Goal: Information Seeking & Learning: Check status

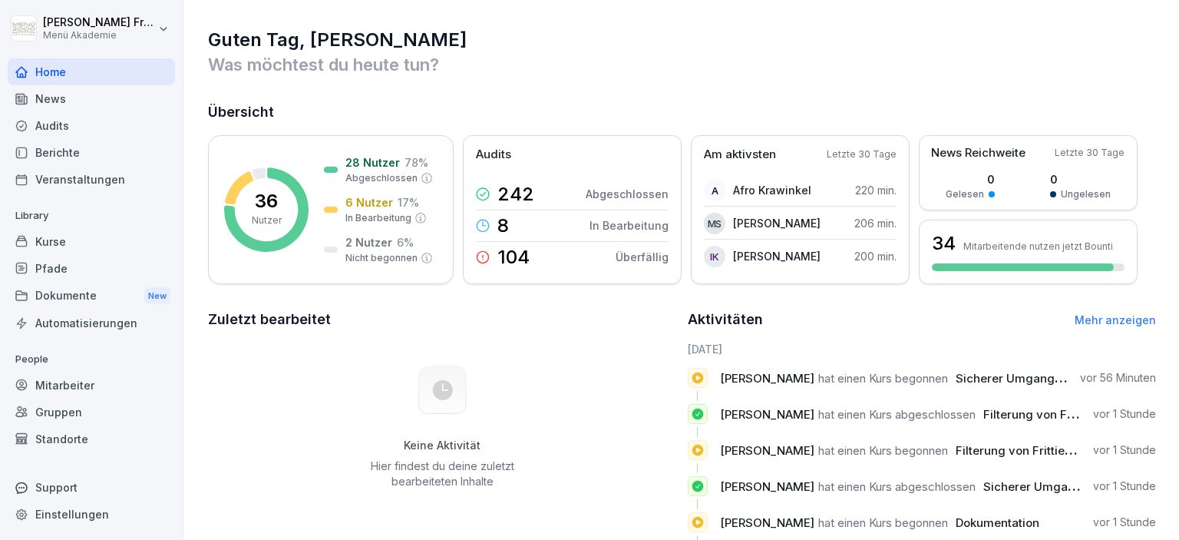
click at [75, 154] on div "Berichte" at bounding box center [91, 152] width 167 height 27
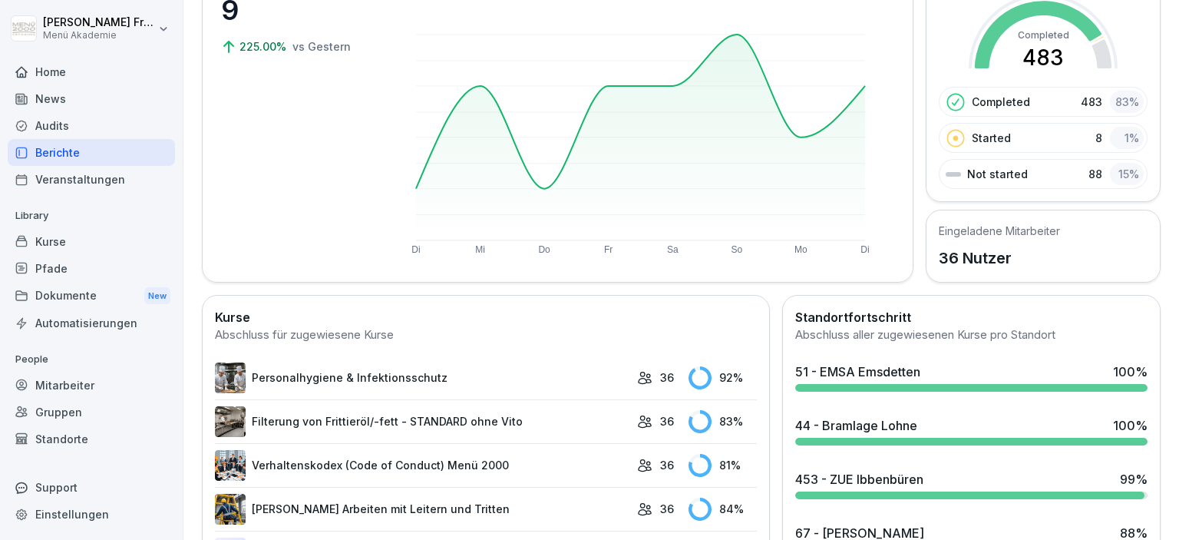
scroll to position [177, 0]
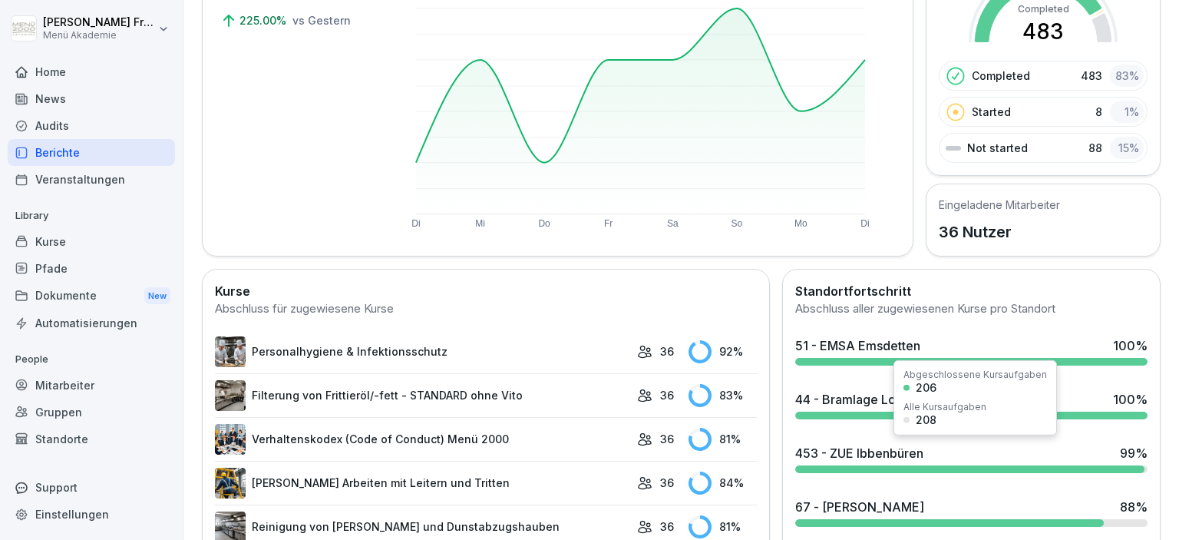
click at [1057, 465] on div at bounding box center [969, 469] width 349 height 8
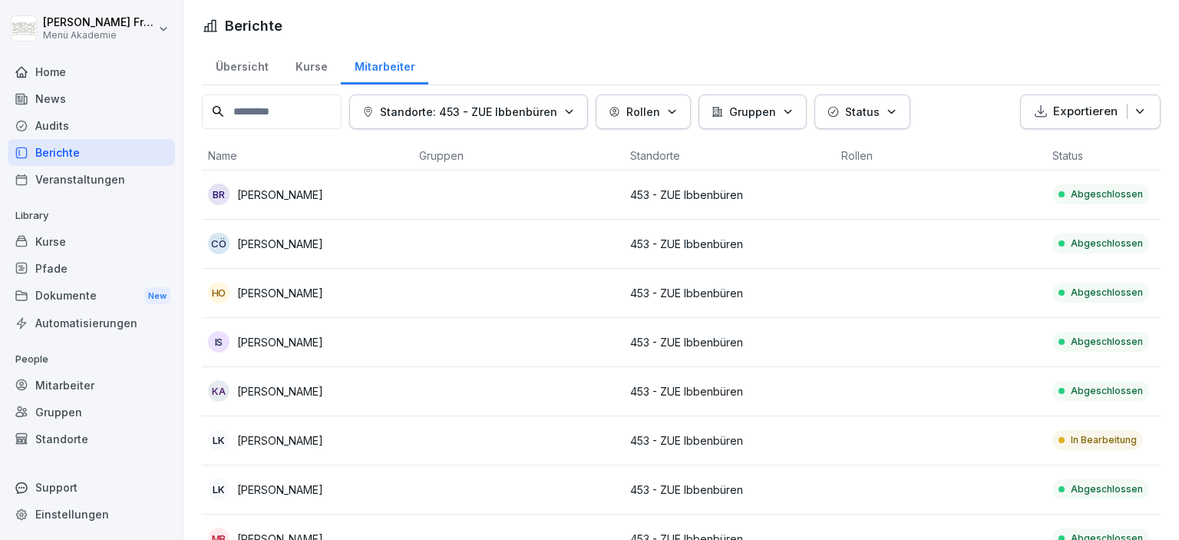
click at [1100, 432] on div "In Bearbeitung" at bounding box center [1097, 440] width 91 height 20
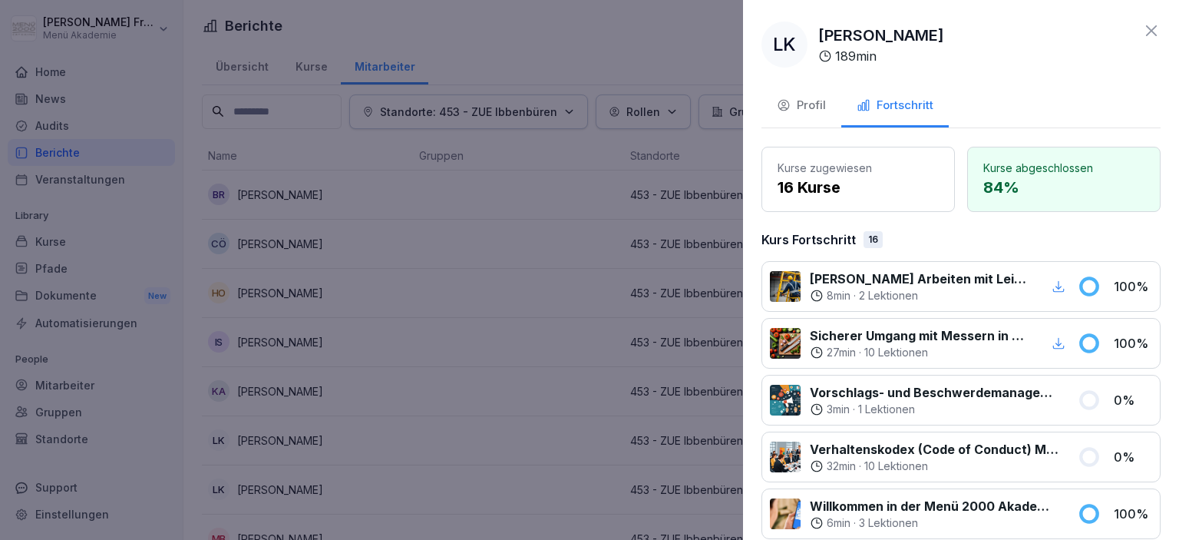
click at [536, 404] on div at bounding box center [589, 270] width 1179 height 540
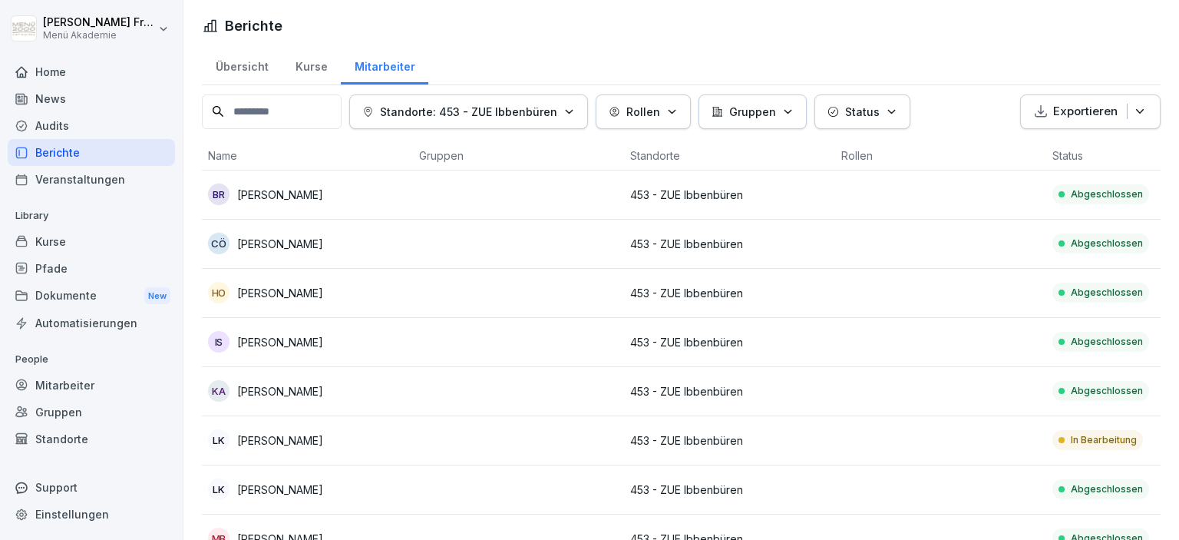
click at [63, 153] on div "Berichte" at bounding box center [91, 152] width 167 height 27
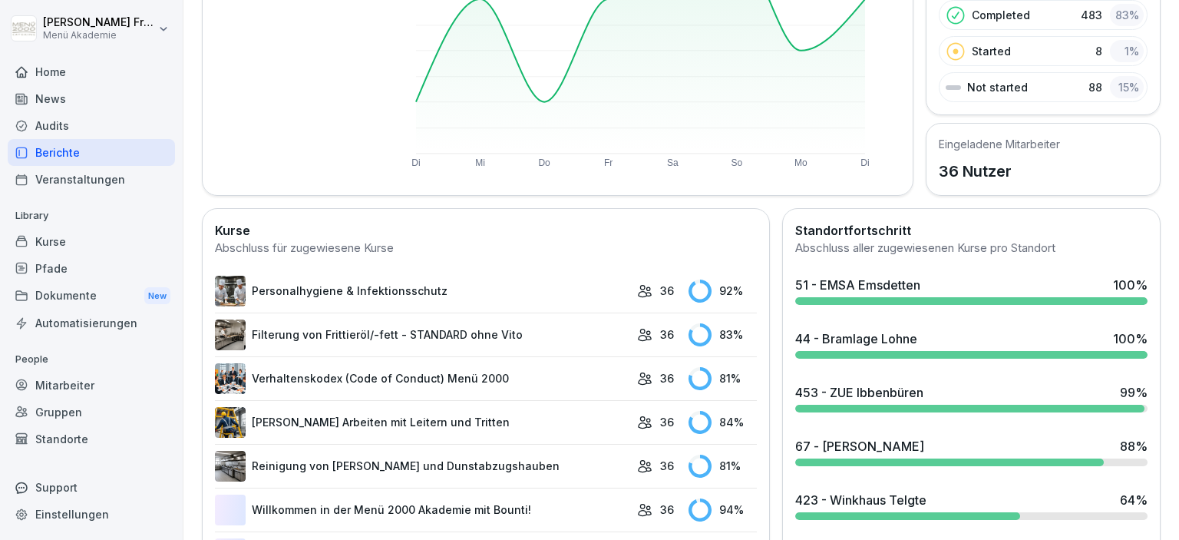
scroll to position [265, 0]
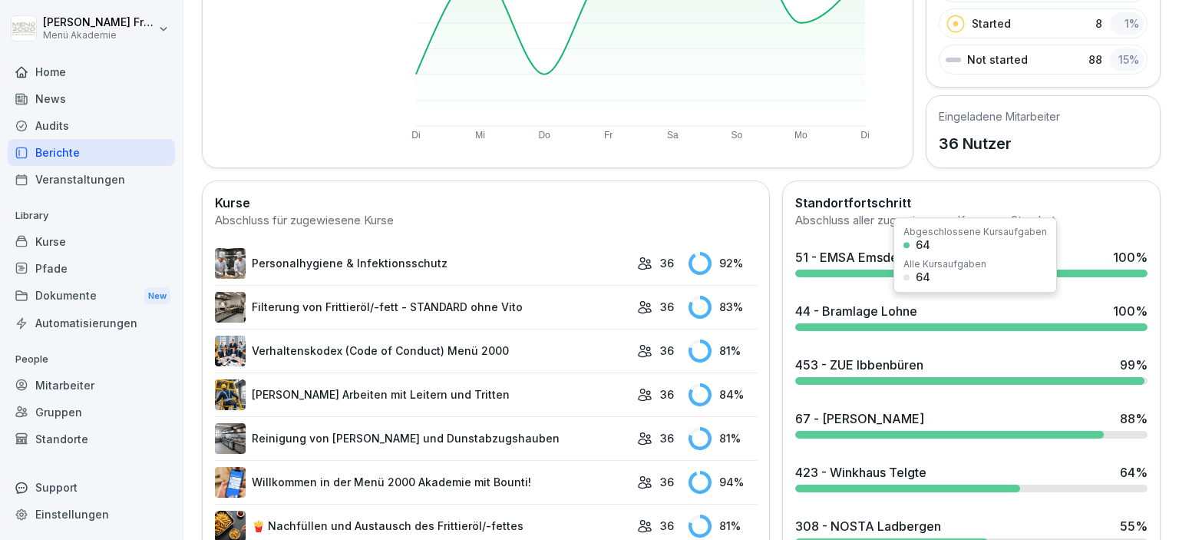
click at [885, 323] on div at bounding box center [971, 327] width 352 height 8
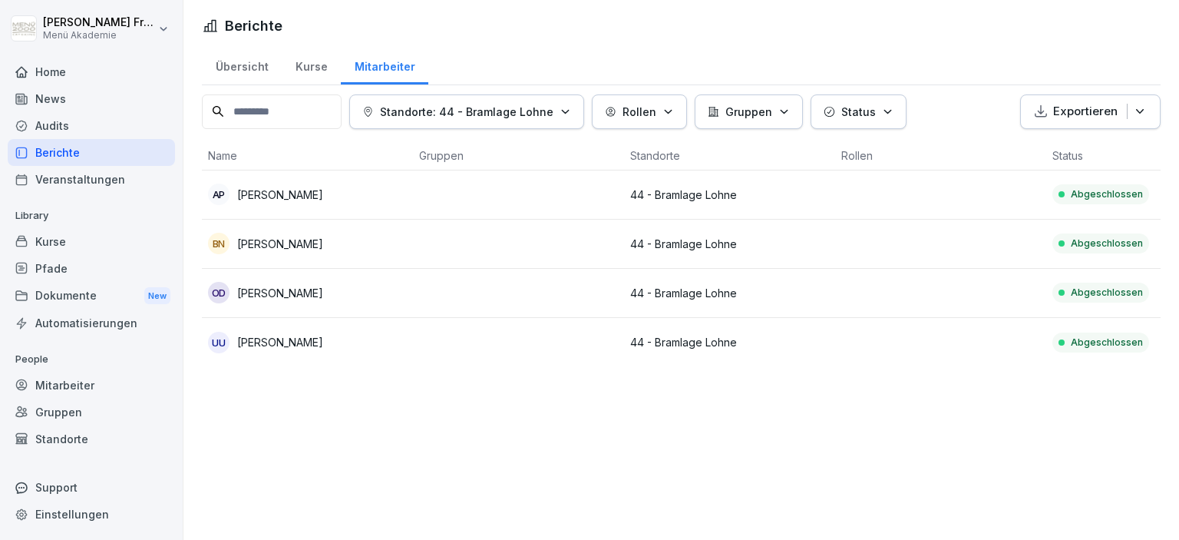
click at [68, 155] on div "Berichte" at bounding box center [91, 152] width 167 height 27
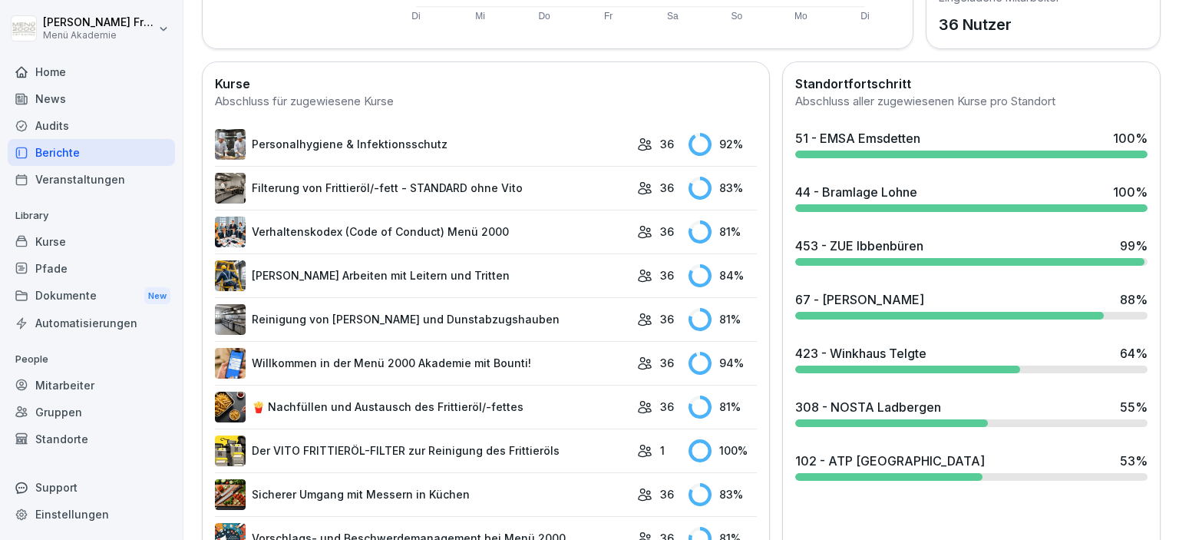
scroll to position [442, 0]
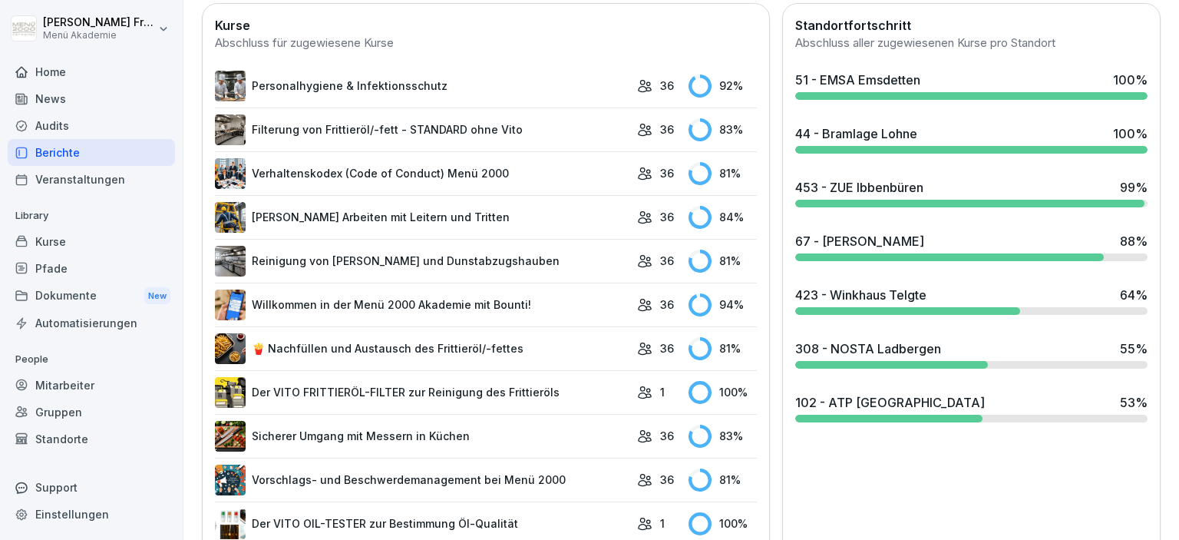
click at [1064, 253] on div at bounding box center [949, 257] width 309 height 8
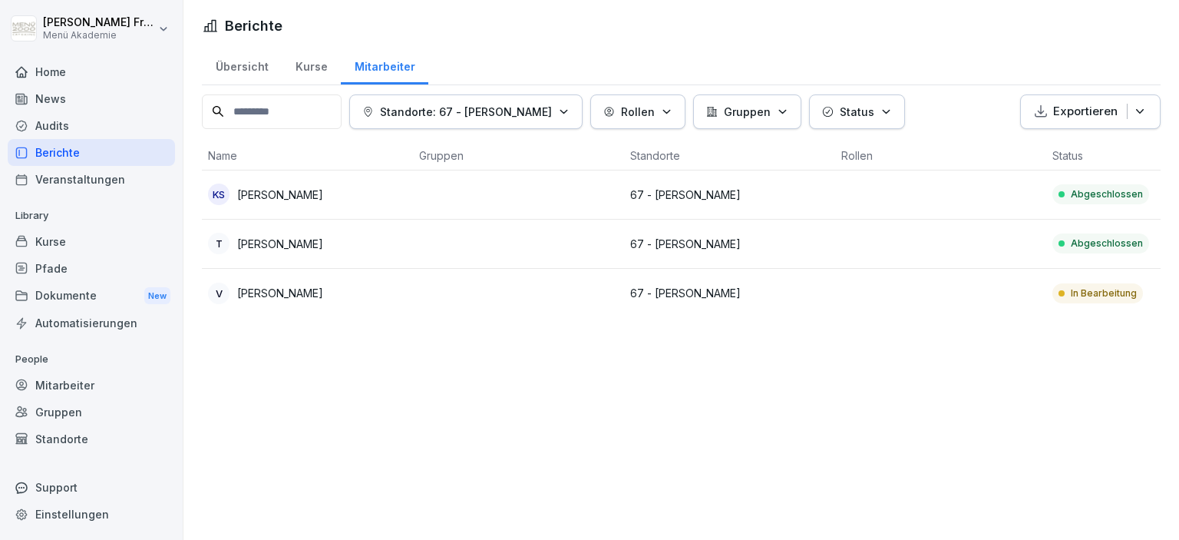
click at [1092, 292] on p "In Bearbeitung" at bounding box center [1104, 293] width 66 height 14
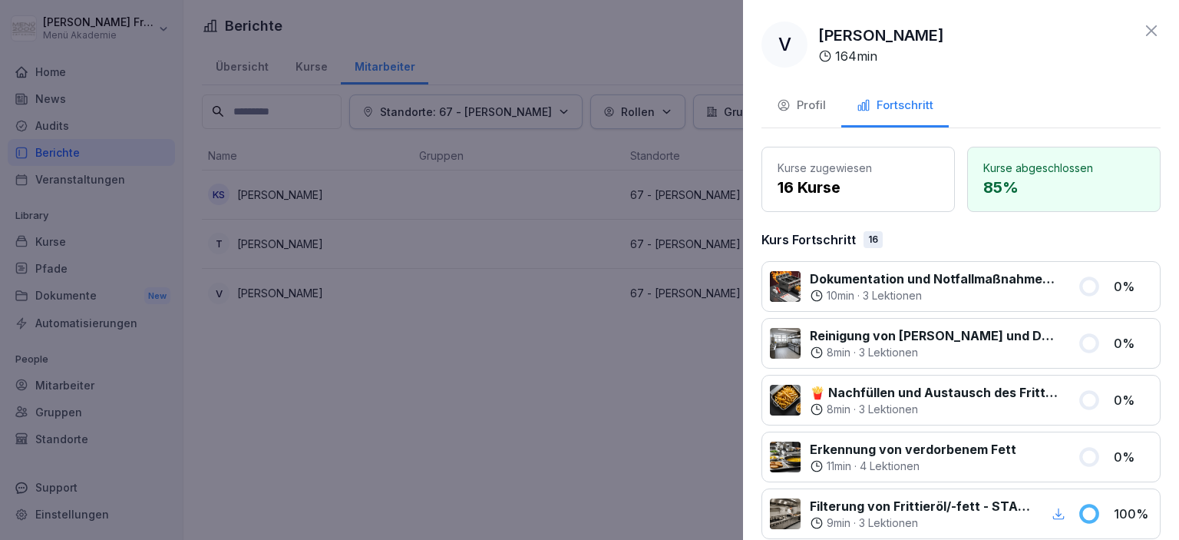
click at [519, 358] on div at bounding box center [589, 270] width 1179 height 540
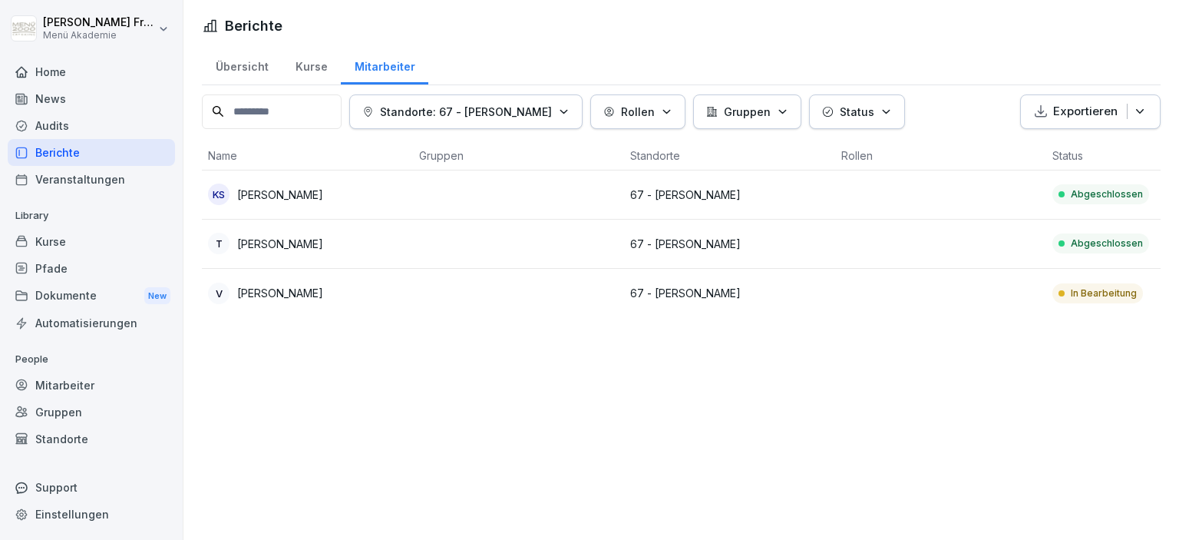
click at [58, 151] on div "Berichte" at bounding box center [91, 152] width 167 height 27
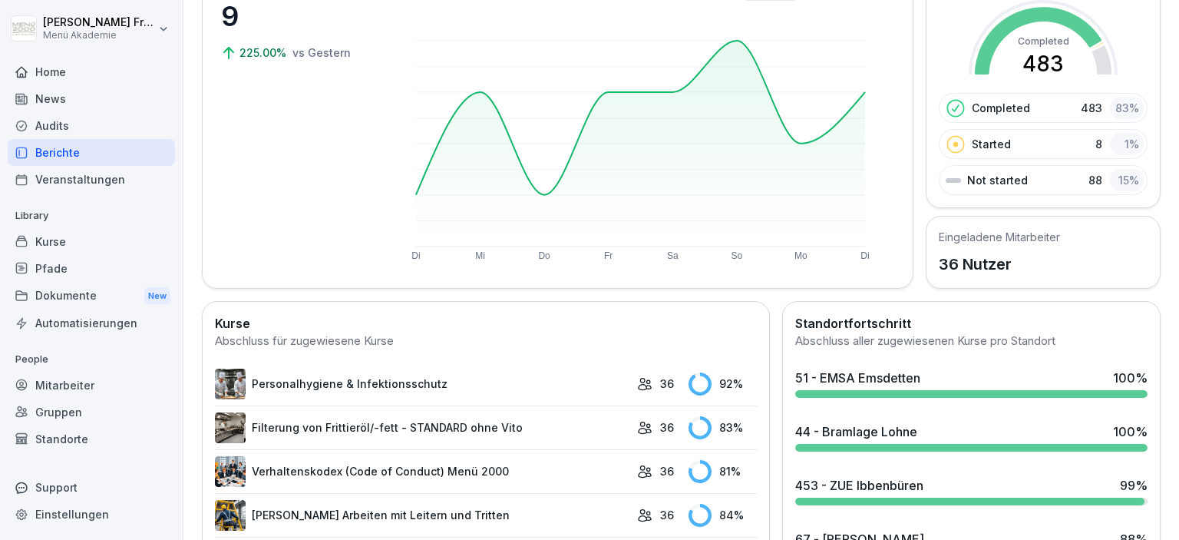
scroll to position [265, 0]
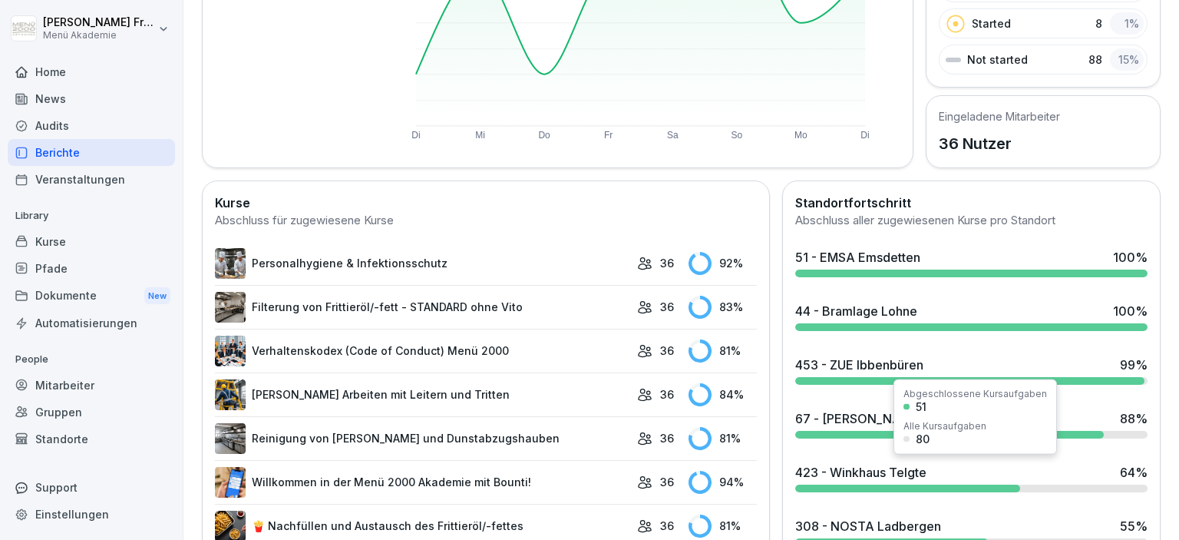
click at [929, 475] on div "423 - Winkhaus Telgte 64 %" at bounding box center [971, 472] width 352 height 18
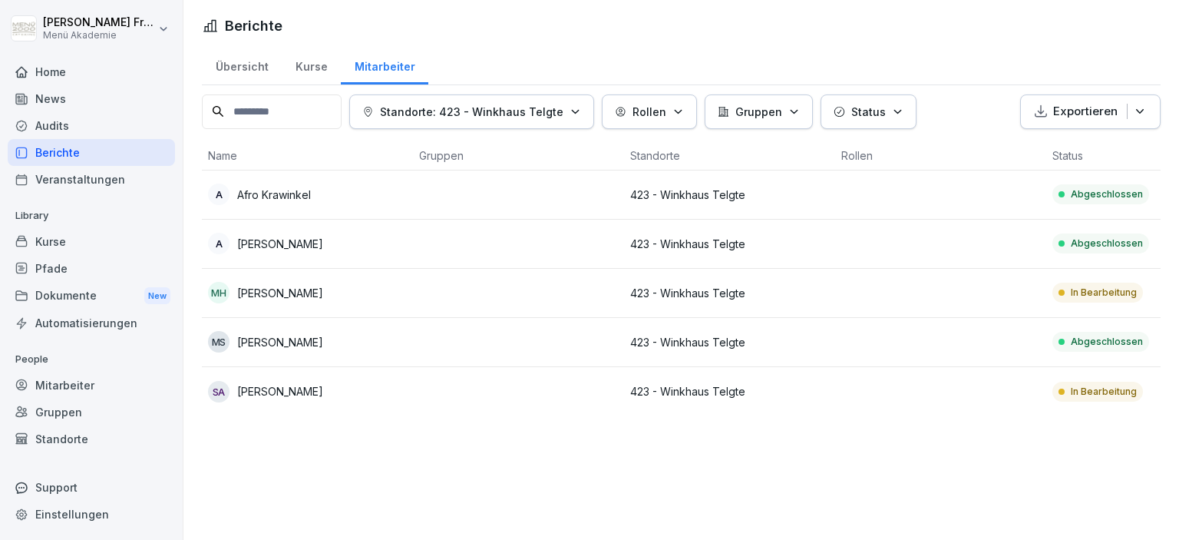
click at [1098, 293] on p "In Bearbeitung" at bounding box center [1104, 293] width 66 height 14
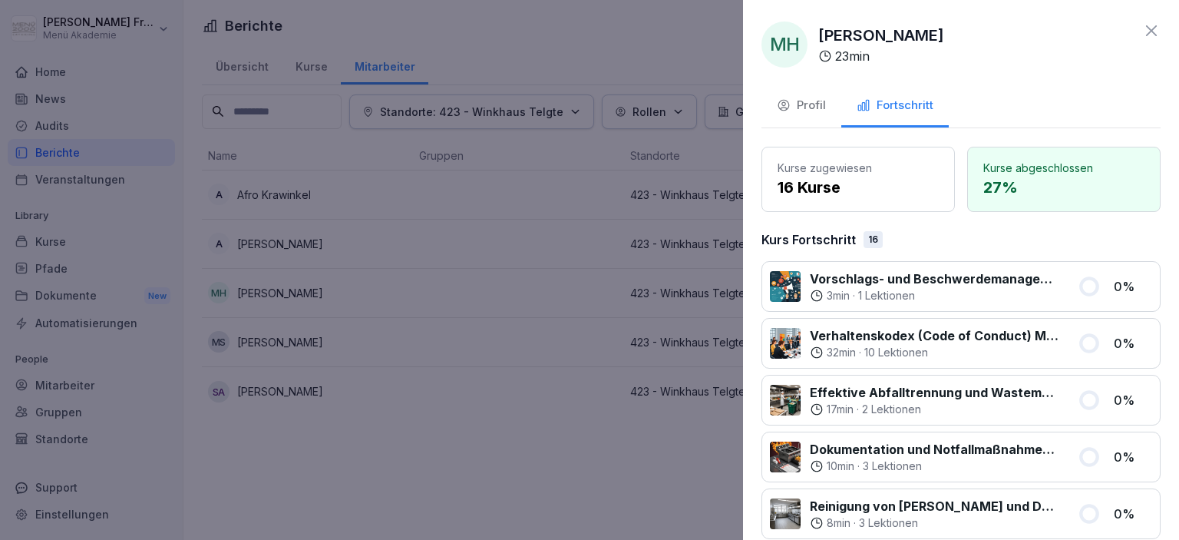
drag, startPoint x: 600, startPoint y: 479, endPoint x: 705, endPoint y: 431, distance: 115.4
click at [601, 478] on div at bounding box center [589, 270] width 1179 height 540
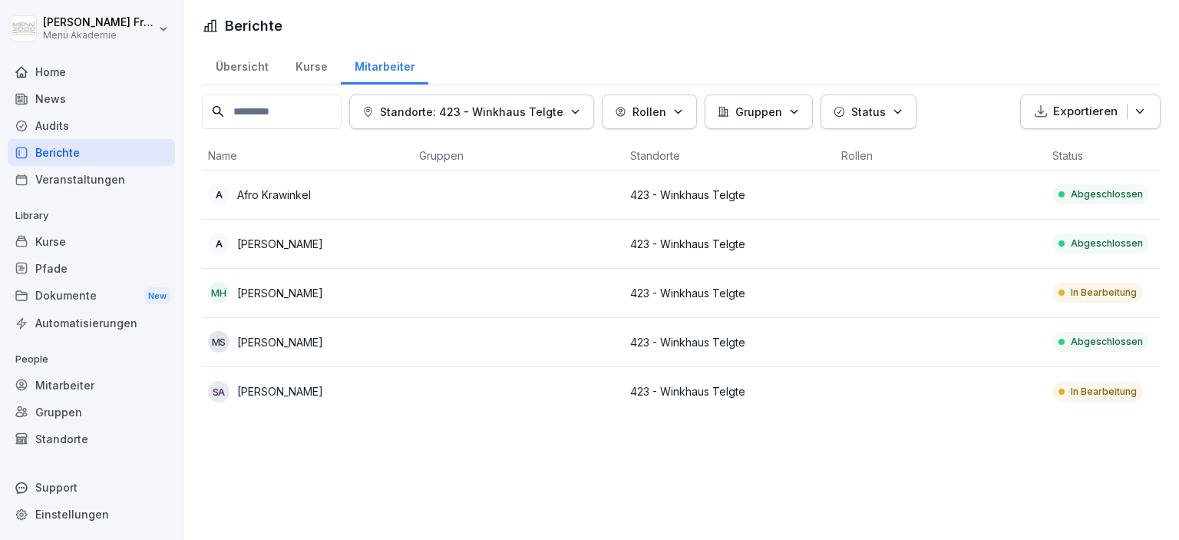
click at [1096, 388] on p "In Bearbeitung" at bounding box center [1104, 392] width 66 height 14
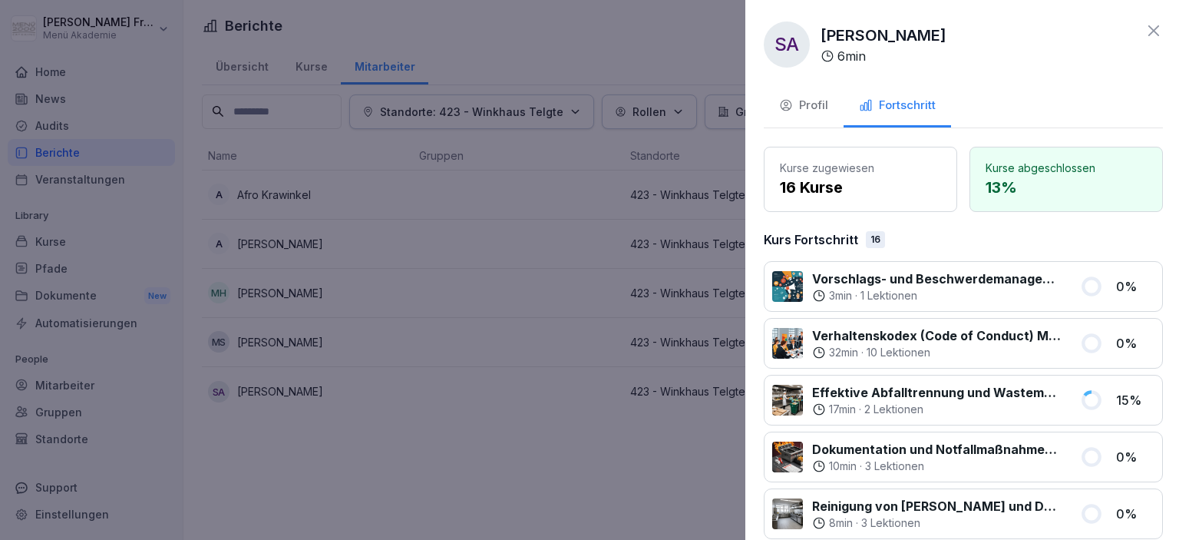
click at [560, 447] on div at bounding box center [589, 270] width 1179 height 540
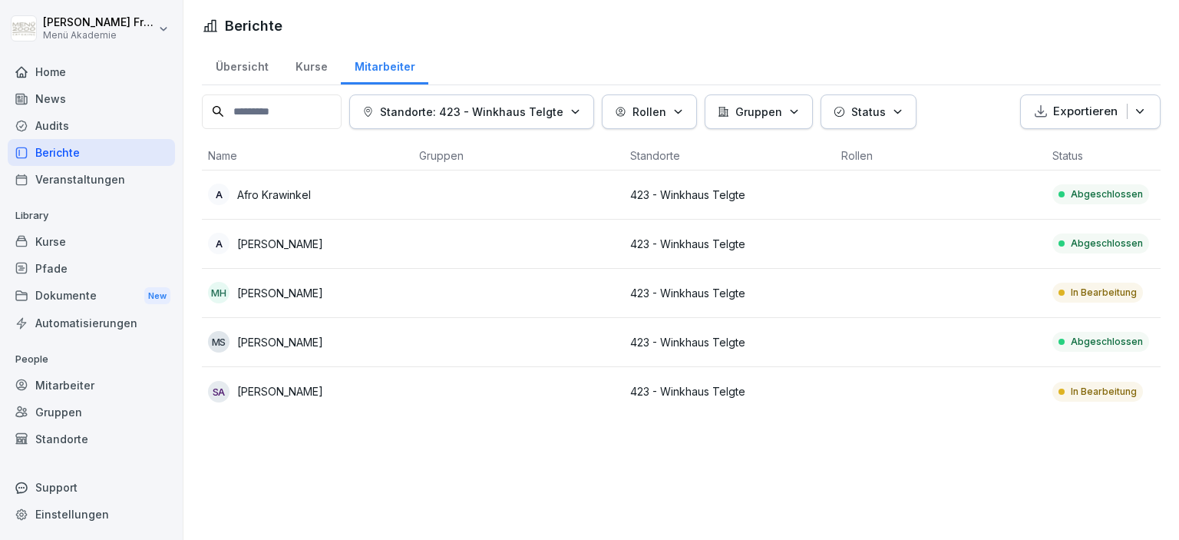
click at [60, 154] on div "Berichte" at bounding box center [91, 152] width 167 height 27
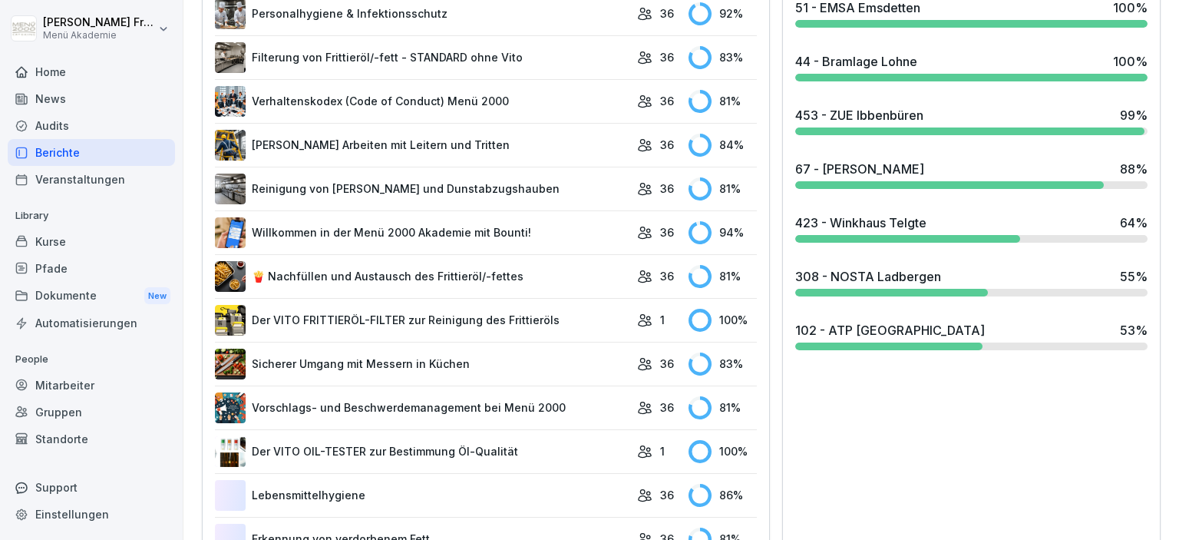
scroll to position [530, 0]
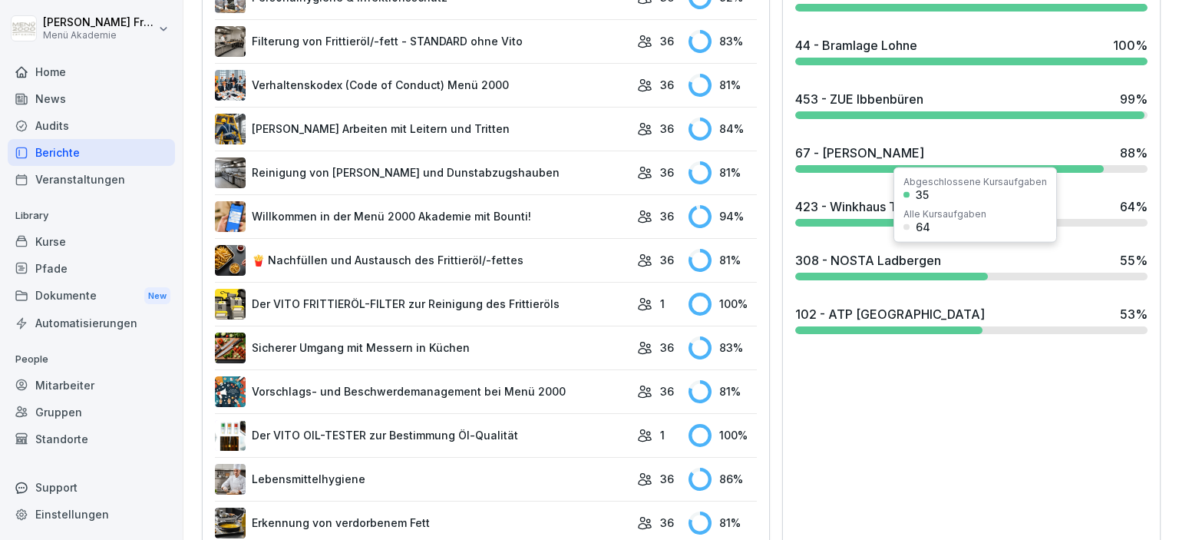
click at [932, 260] on div "308 - NOSTA Ladbergen" at bounding box center [868, 260] width 146 height 18
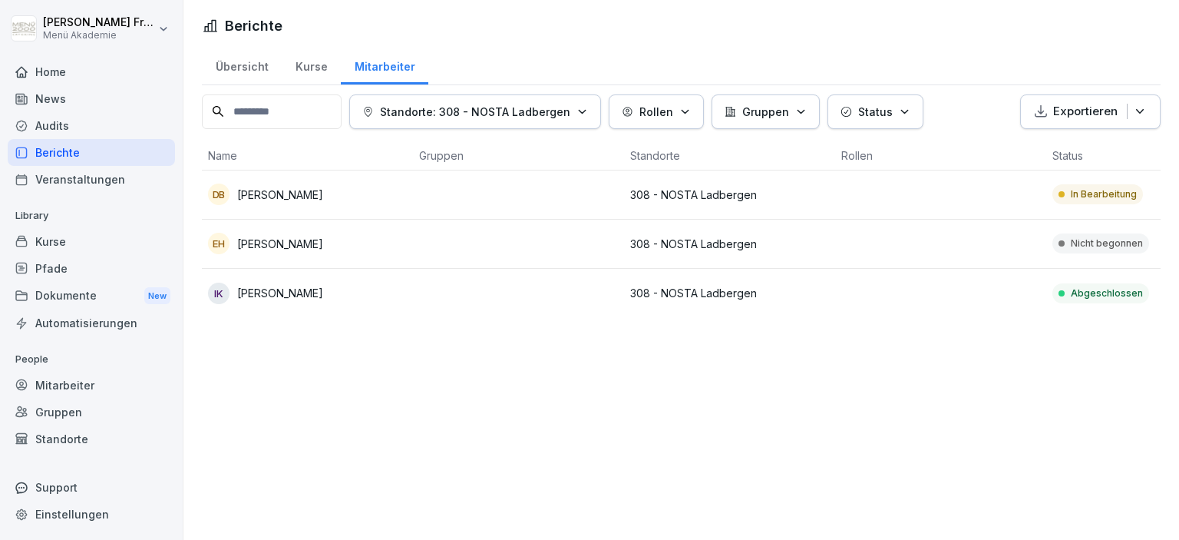
click at [1111, 189] on p "In Bearbeitung" at bounding box center [1104, 194] width 66 height 14
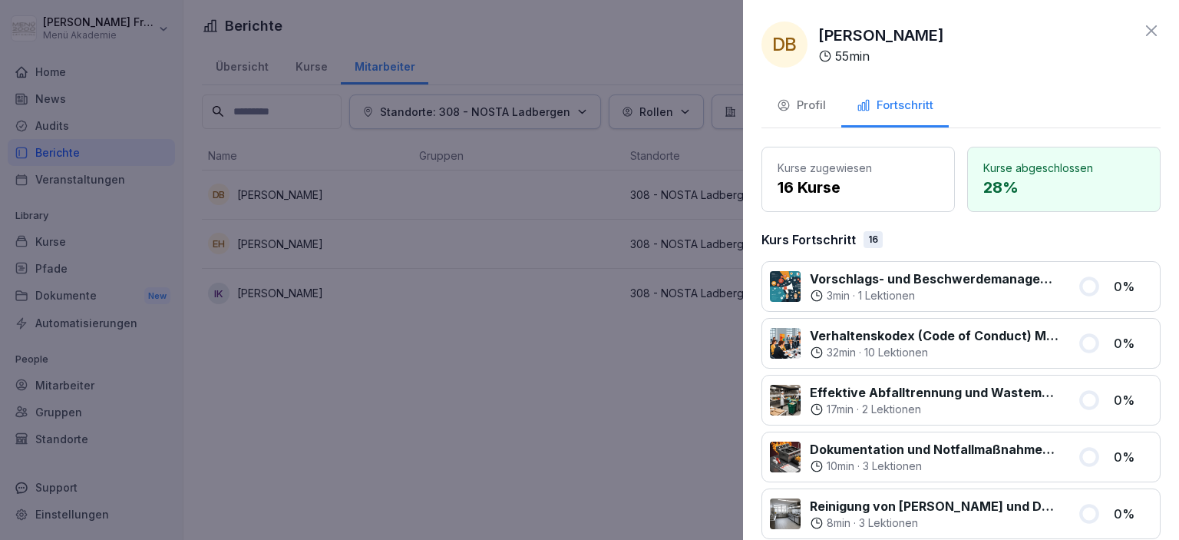
click at [640, 377] on div at bounding box center [589, 270] width 1179 height 540
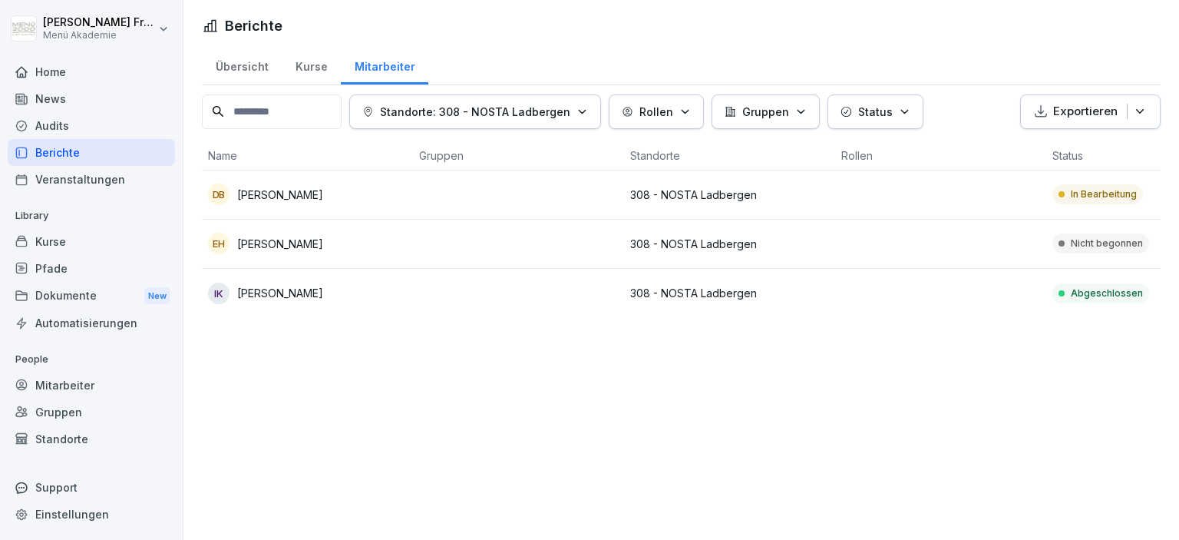
click at [59, 152] on div "Berichte" at bounding box center [91, 152] width 167 height 27
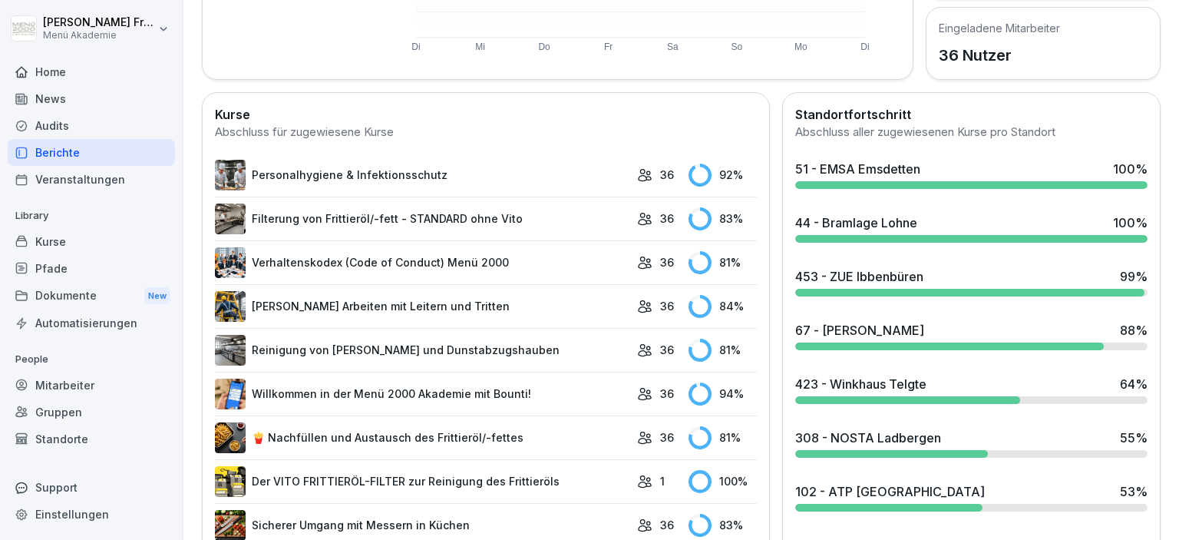
scroll to position [353, 0]
click at [946, 491] on div "102 - ATP [GEOGRAPHIC_DATA] 53 %" at bounding box center [971, 491] width 352 height 18
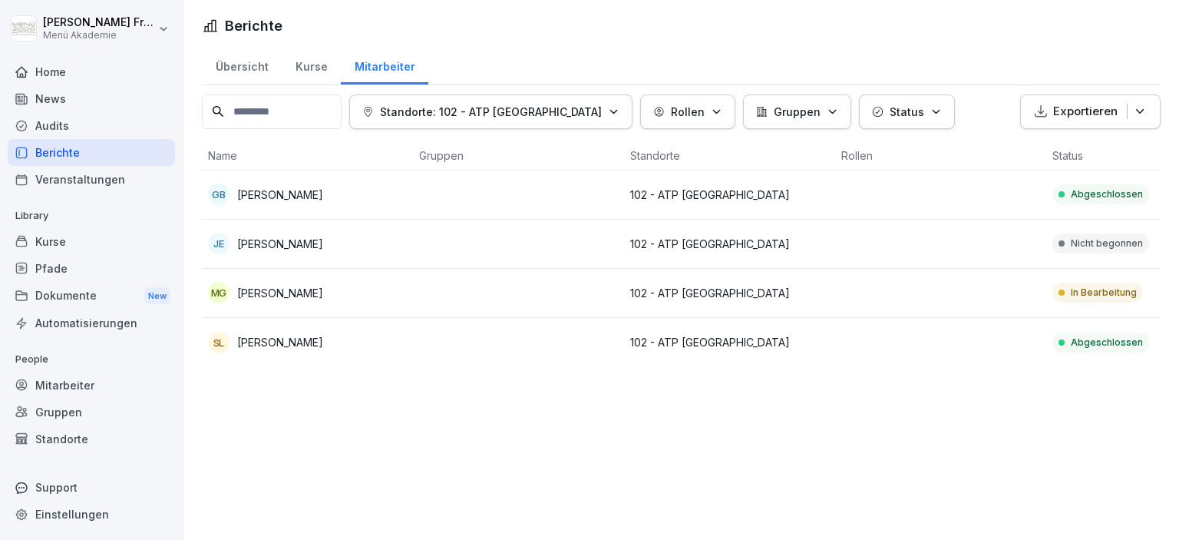
click at [1118, 287] on p "In Bearbeitung" at bounding box center [1104, 293] width 66 height 14
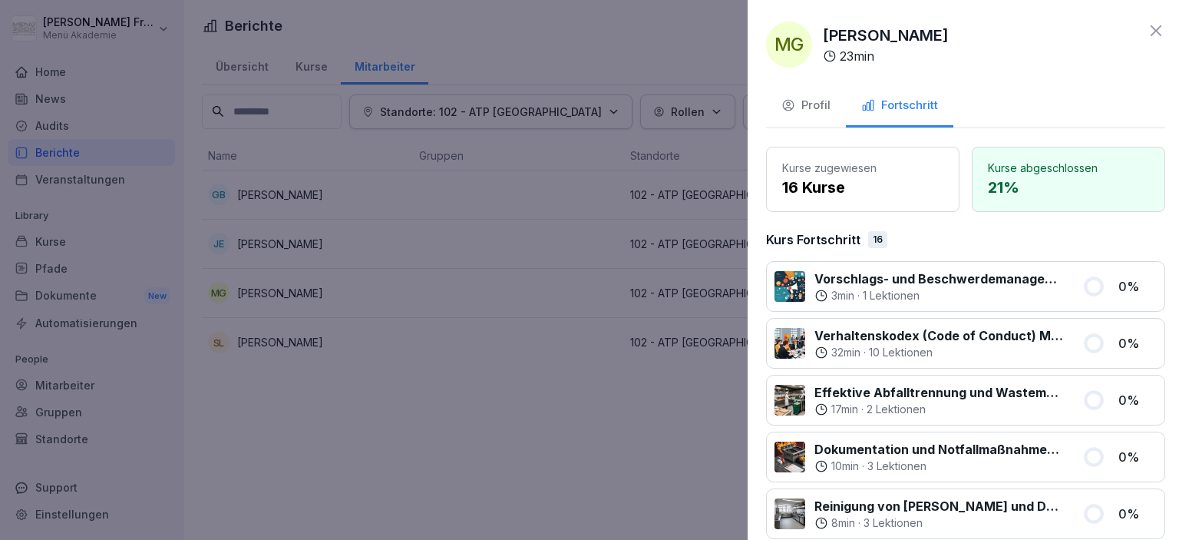
click at [673, 426] on div at bounding box center [589, 270] width 1179 height 540
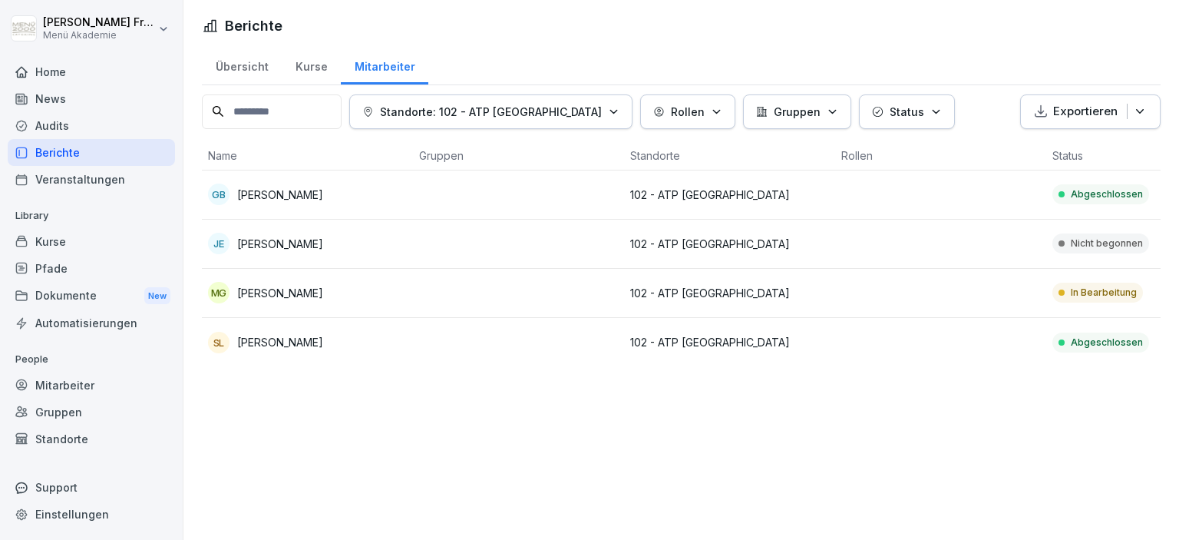
click at [61, 150] on div "Berichte" at bounding box center [91, 152] width 167 height 27
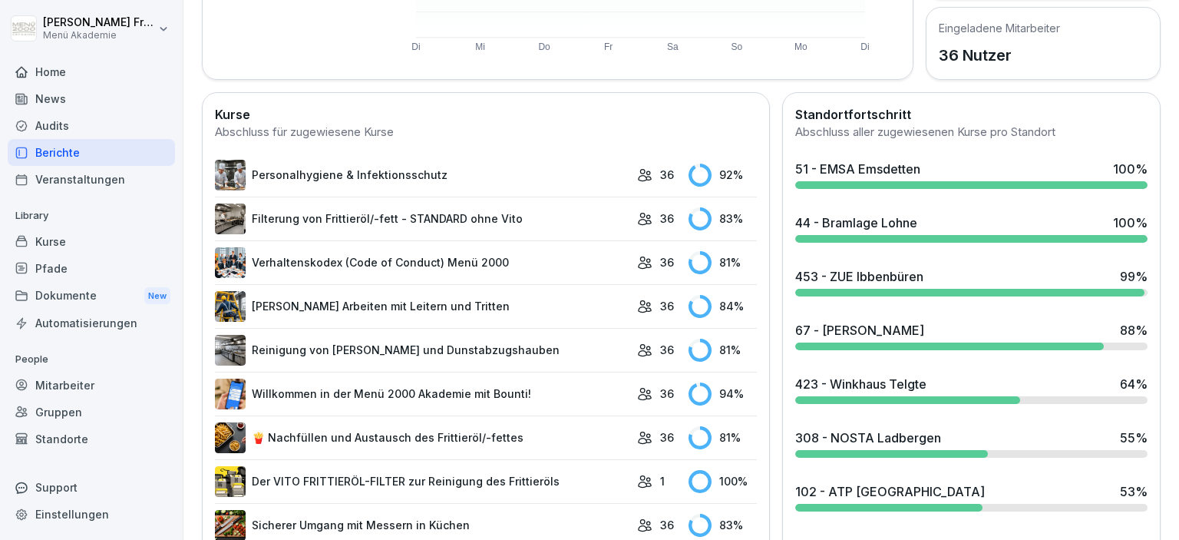
scroll to position [353, 0]
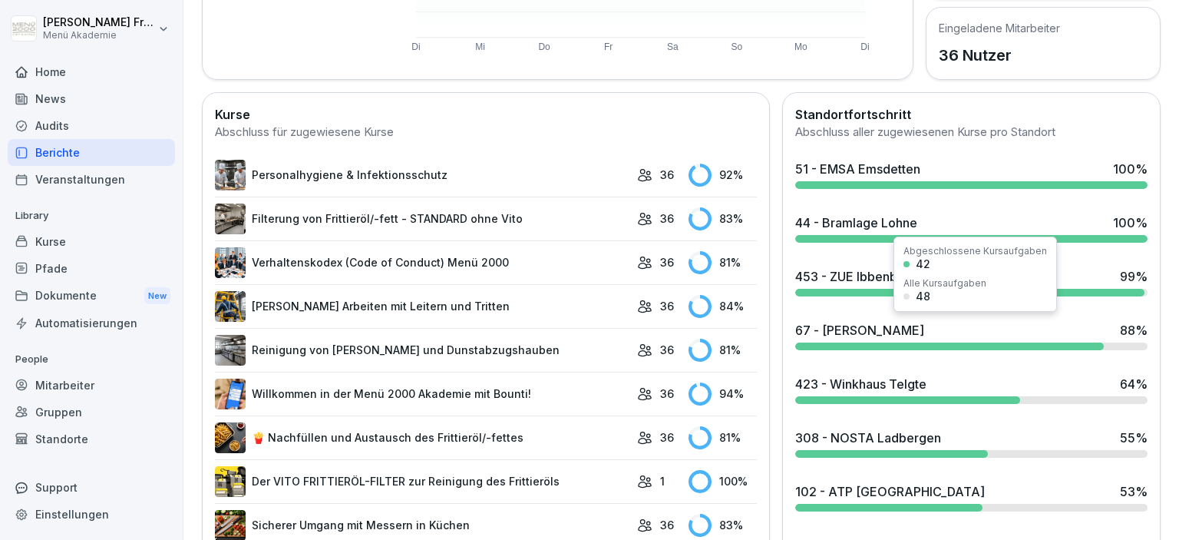
click at [913, 330] on div "67 - Braun Glandorf 88 %" at bounding box center [971, 330] width 352 height 18
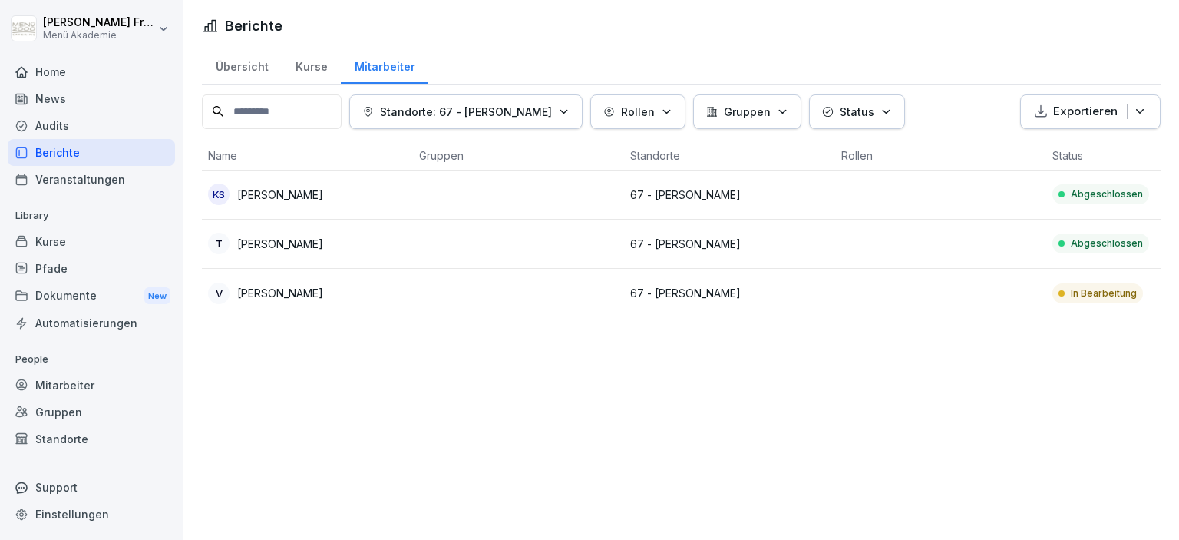
click at [60, 148] on div "Berichte" at bounding box center [91, 152] width 167 height 27
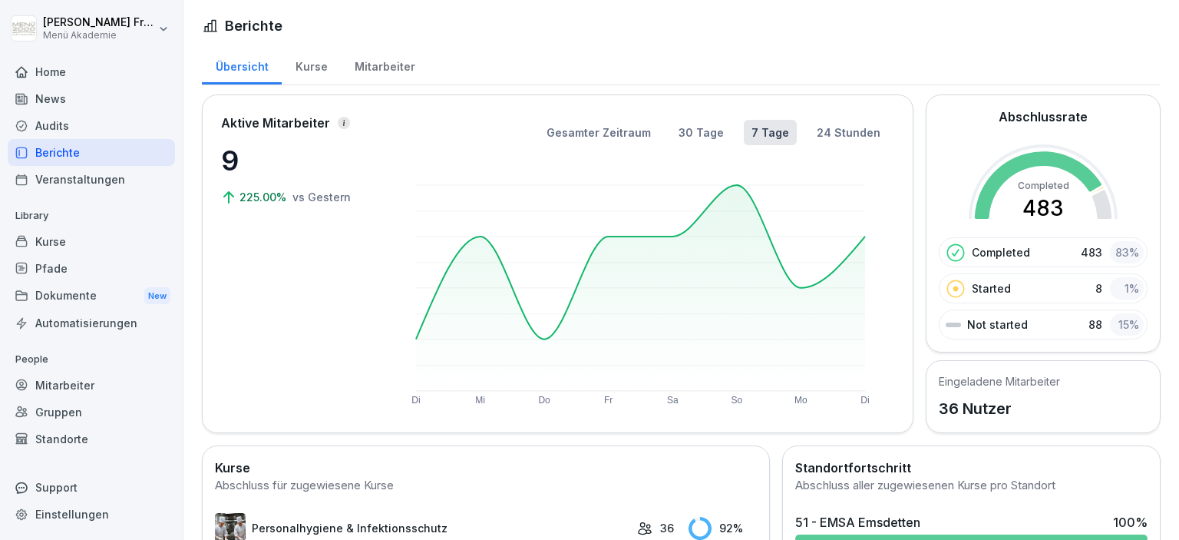
click at [60, 152] on div "Berichte" at bounding box center [91, 152] width 167 height 27
